Goal: Task Accomplishment & Management: Use online tool/utility

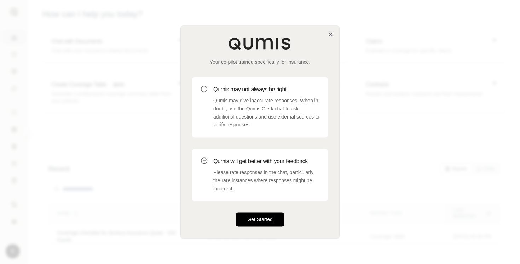
click at [272, 217] on button "Get Started" at bounding box center [260, 220] width 48 height 14
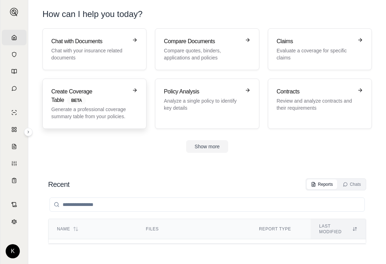
click at [70, 94] on h3 "Create Coverage Table BETA" at bounding box center [89, 95] width 76 height 17
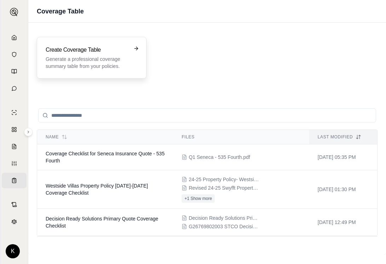
click at [61, 60] on p "Generate a professional coverage summary table from your policies." at bounding box center [87, 63] width 82 height 14
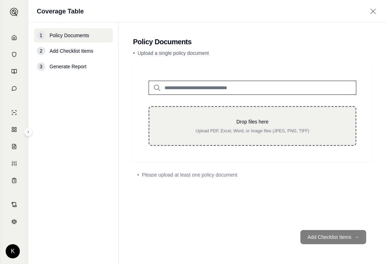
click at [218, 131] on p "Upload PDF, Excel, Word, or Image files (JPEG, PNG, TIFF)" at bounding box center [253, 131] width 184 height 6
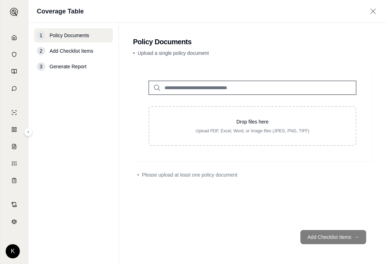
type input "**********"
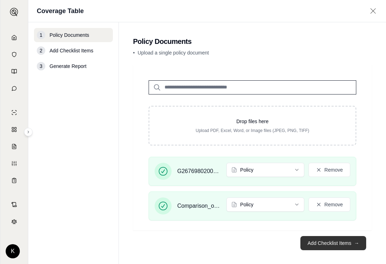
click at [331, 245] on button "Add Checklist Items →" at bounding box center [333, 243] width 66 height 14
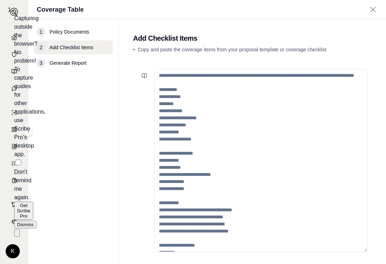
click at [158, 76] on textarea at bounding box center [260, 160] width 213 height 183
paste textarea "**********"
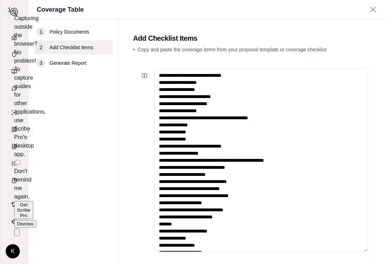
scroll to position [180, 0]
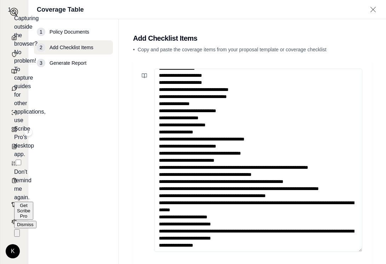
type textarea "**********"
click at [14, 202] on div "Get Scribe Pro Dismiss" at bounding box center [14, 215] width 0 height 27
click at [36, 221] on button "Dismiss" at bounding box center [25, 224] width 22 height 7
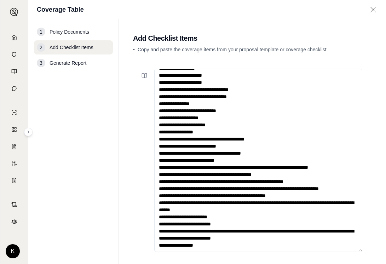
scroll to position [46, 0]
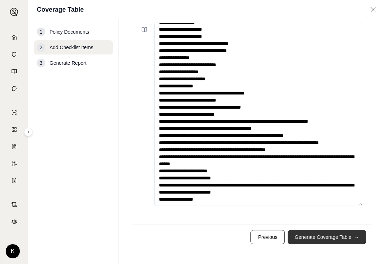
click at [329, 236] on button "Generate Coverage Table →" at bounding box center [327, 237] width 79 height 14
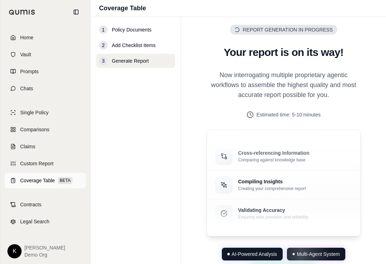
click at [14, 182] on icon at bounding box center [13, 181] width 6 height 6
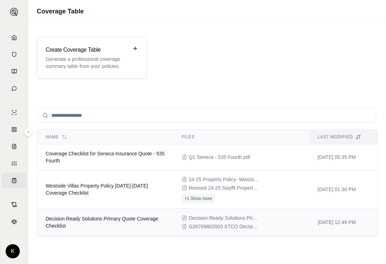
click at [149, 219] on span "Decision Ready Solutions Primary Quote Coverage Checklist" at bounding box center [102, 222] width 113 height 13
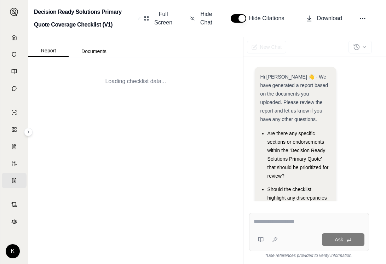
scroll to position [48, 0]
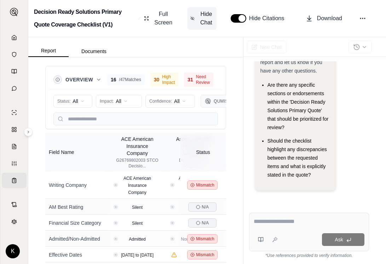
click at [206, 19] on span "Hide Chat" at bounding box center [206, 18] width 15 height 17
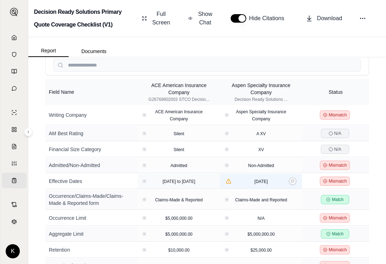
scroll to position [0, 0]
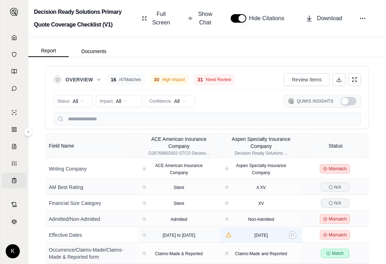
click at [266, 236] on span "2017-04-20" at bounding box center [260, 235] width 13 height 5
click at [290, 235] on button at bounding box center [293, 235] width 8 height 8
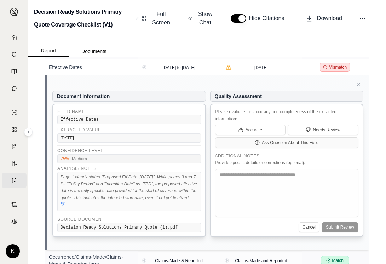
scroll to position [167, 0]
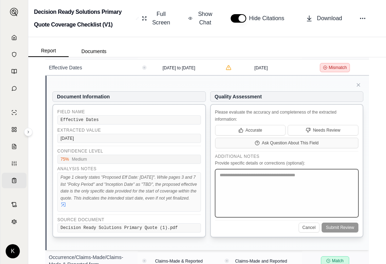
click at [251, 185] on textarea at bounding box center [287, 193] width 144 height 48
type textarea "**********"
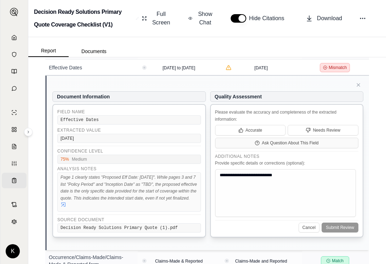
click at [270, 226] on div "Cancel Submit Review" at bounding box center [287, 226] width 144 height 12
click at [341, 228] on div "Cancel Submit Review" at bounding box center [287, 226] width 144 height 12
click at [300, 130] on button "Needs Review" at bounding box center [323, 130] width 71 height 11
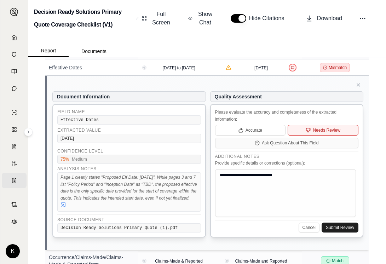
click at [338, 226] on button "Submit Review" at bounding box center [340, 228] width 37 height 10
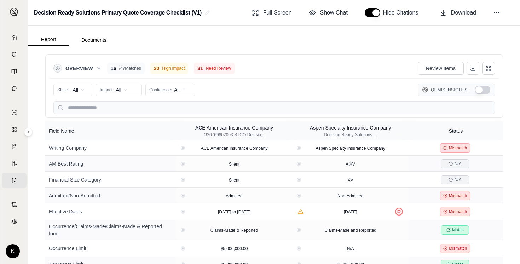
scroll to position [155, 0]
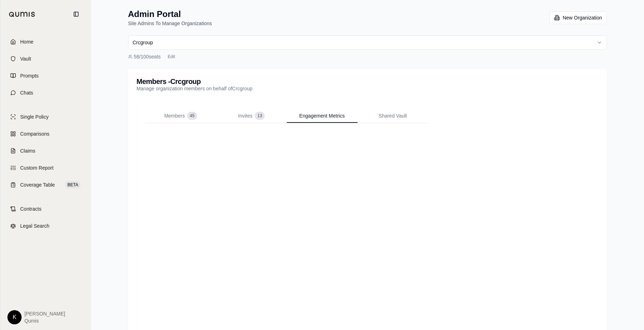
scroll to position [32, 0]
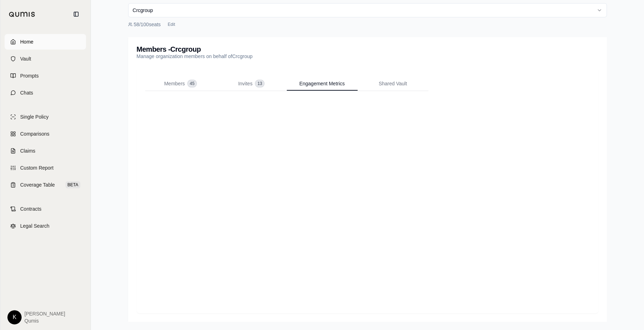
click at [31, 40] on span "Home" at bounding box center [26, 41] width 13 height 7
